Goal: Transaction & Acquisition: Purchase product/service

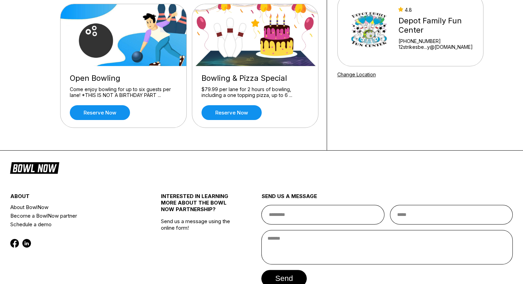
scroll to position [29, 0]
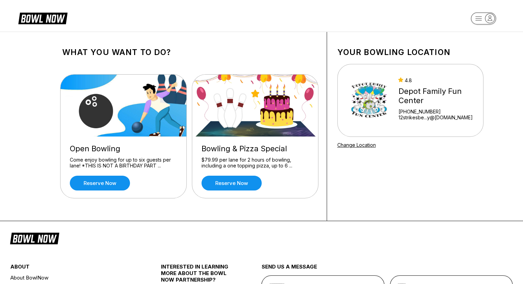
click at [477, 20] on rect "button" at bounding box center [483, 18] width 25 height 12
drag, startPoint x: 477, startPoint y: 20, endPoint x: 491, endPoint y: 16, distance: 14.6
click at [491, 16] on icon "button" at bounding box center [483, 19] width 38 height 14
click at [491, 16] on icon "button" at bounding box center [489, 18] width 9 height 9
click at [491, 123] on div "Your bowling location 4.8 Depot Family Fun Center [PHONE_NUMBER] 12strikesbe...…" at bounding box center [410, 126] width 167 height 189
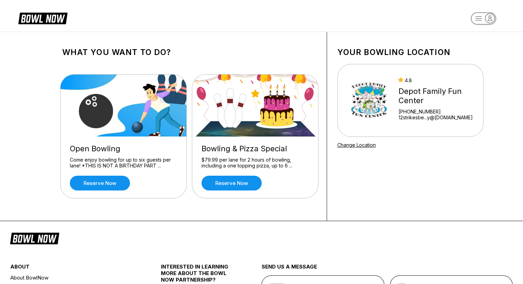
click at [409, 105] on div "4.8 Depot Family Fun Center [PHONE_NUMBER] 12strikesbe...y@[DOMAIN_NAME]" at bounding box center [438, 100] width 80 height 46
click at [479, 18] on rect "button" at bounding box center [483, 18] width 25 height 12
